Goal: Navigation & Orientation: Go to known website

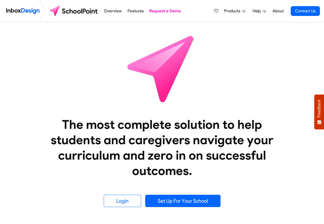
click at [243, 11] on icon at bounding box center [244, 10] width 3 height 3
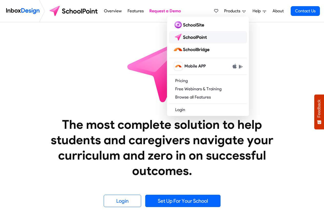
click at [195, 39] on img at bounding box center [191, 37] width 36 height 8
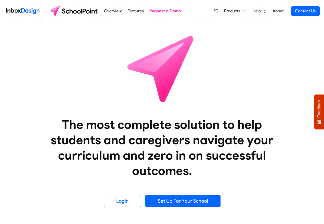
click at [235, 11] on span "Products" at bounding box center [233, 11] width 18 height 6
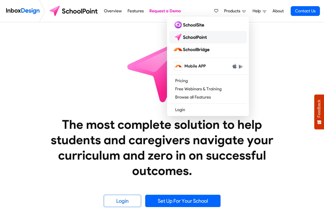
click at [190, 39] on img at bounding box center [191, 37] width 36 height 8
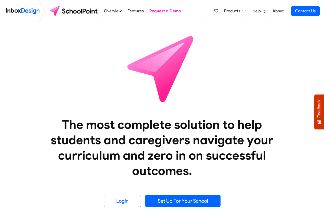
click at [245, 11] on icon at bounding box center [244, 10] width 3 height 3
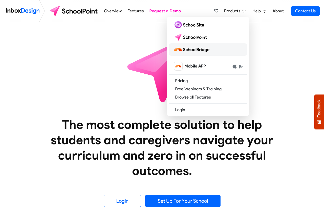
click at [193, 50] on img at bounding box center [192, 49] width 38 height 8
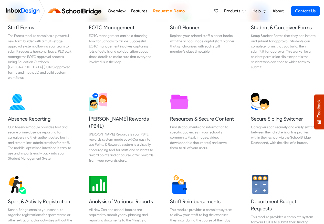
scroll to position [246, 0]
